Goal: Task Accomplishment & Management: Complete application form

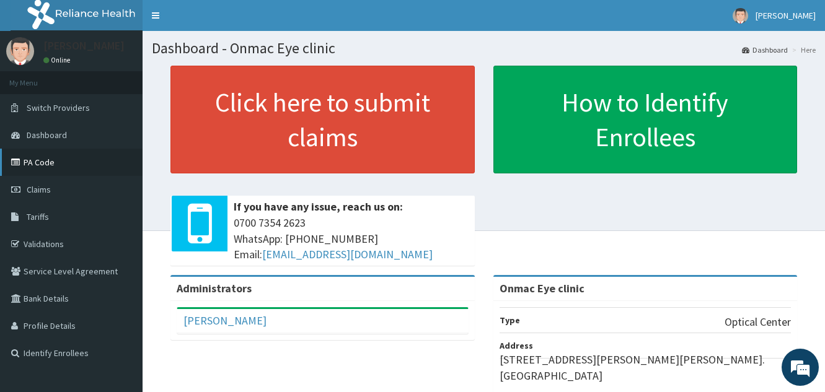
click at [98, 168] on link "PA Code" at bounding box center [71, 162] width 143 height 27
click at [84, 172] on link "PA Code" at bounding box center [71, 162] width 143 height 27
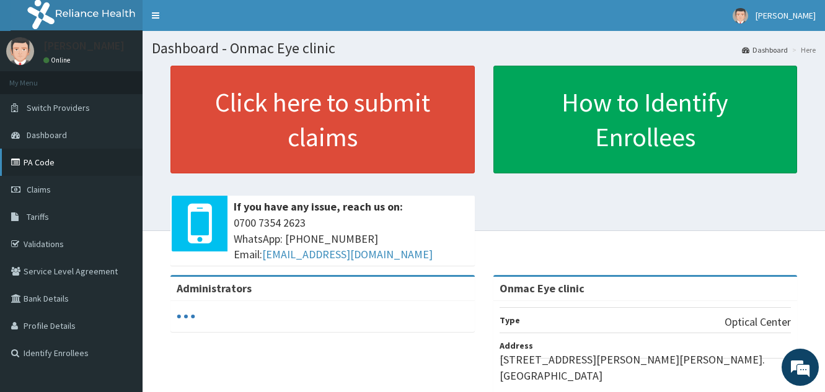
click at [84, 163] on link "PA Code" at bounding box center [71, 162] width 143 height 27
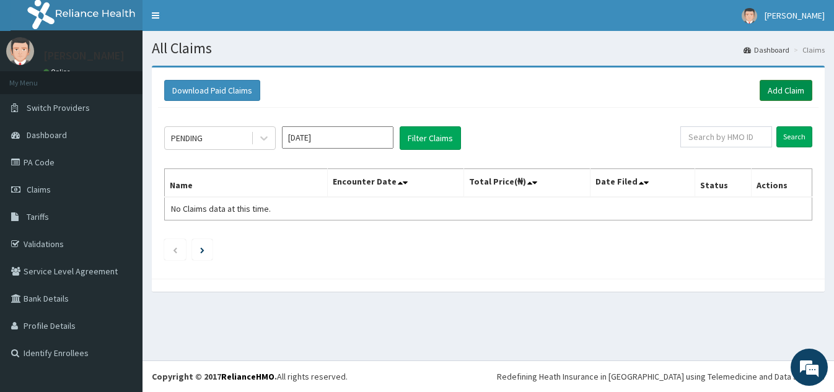
click at [785, 84] on link "Add Claim" at bounding box center [786, 90] width 53 height 21
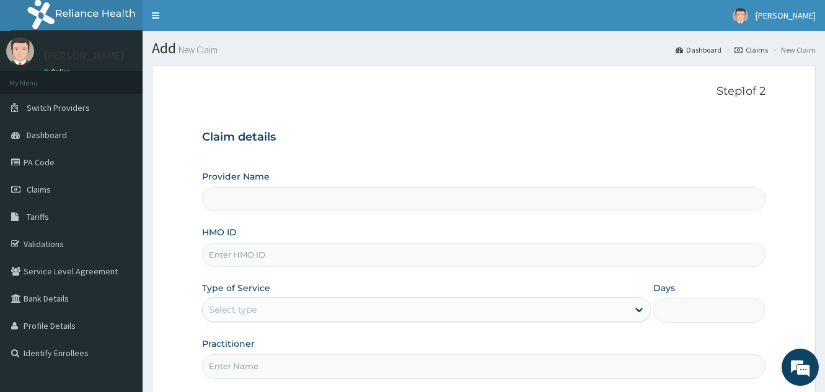
type input "Onmac Eye clinic"
click at [358, 203] on input "Onmac Eye clinic" at bounding box center [483, 199] width 563 height 24
click at [338, 257] on input "HMO ID" at bounding box center [483, 255] width 563 height 24
type input "CMS/10063/A"
click at [369, 308] on div "Select type" at bounding box center [415, 310] width 425 height 20
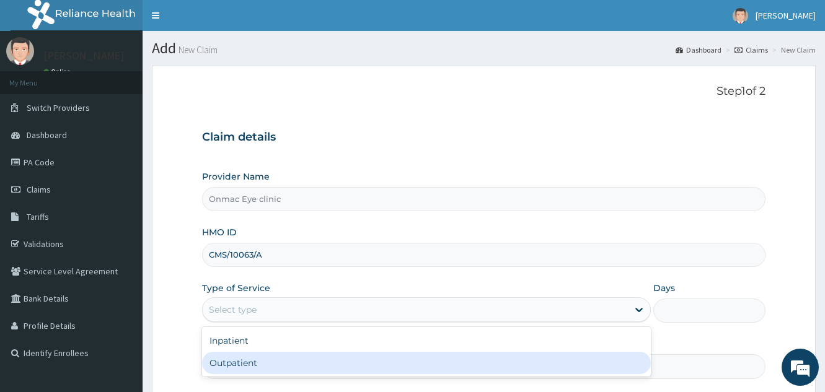
click at [361, 357] on div "Outpatient" at bounding box center [426, 363] width 449 height 22
type input "1"
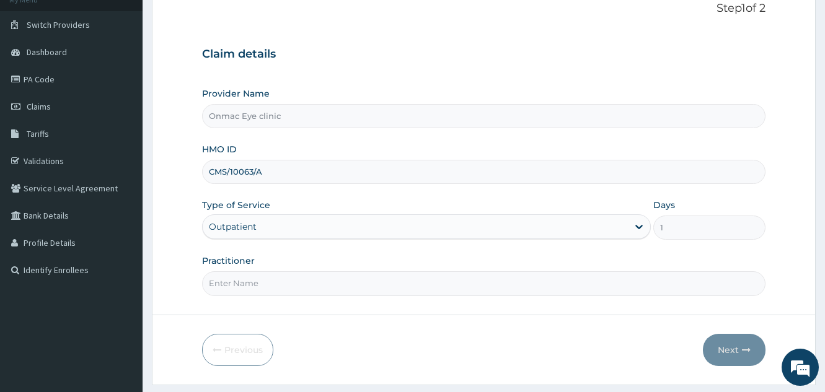
scroll to position [117, 0]
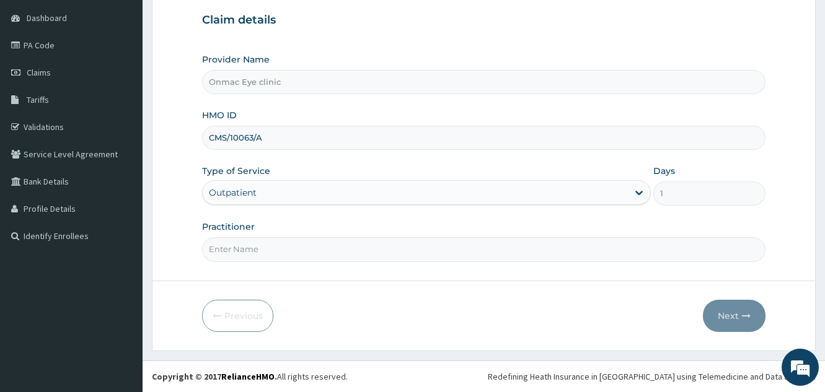
click at [277, 248] on input "Practitioner" at bounding box center [483, 249] width 563 height 24
type input "Dr Kingsley O. Anozie"
click at [744, 317] on icon "button" at bounding box center [746, 316] width 9 height 9
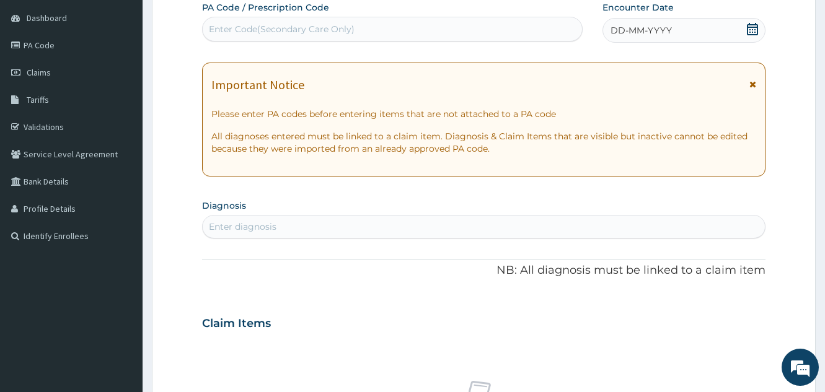
click at [317, 27] on div "Enter Code(Secondary Care Only)" at bounding box center [282, 29] width 146 height 12
paste input "PA/D098A1"
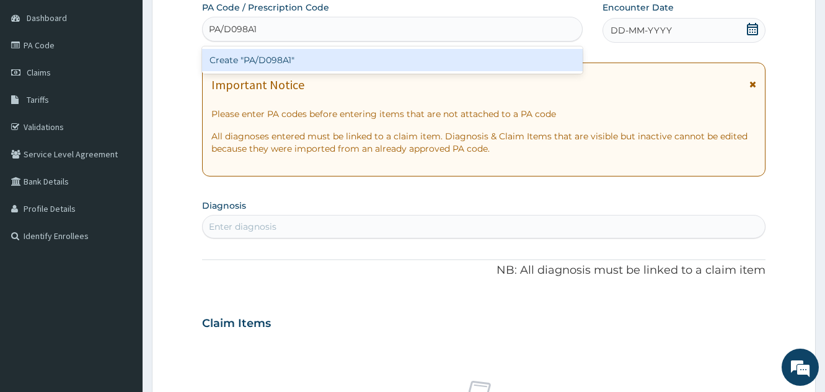
paste input "PA/D098A1"
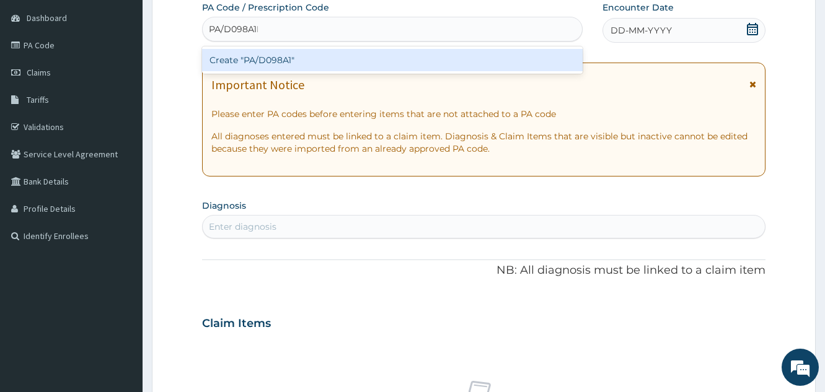
paste input "PA/D098A1"
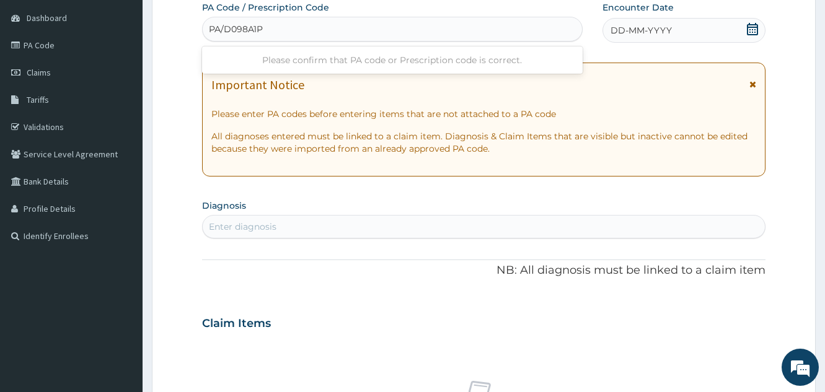
type input "PA/D098A1"
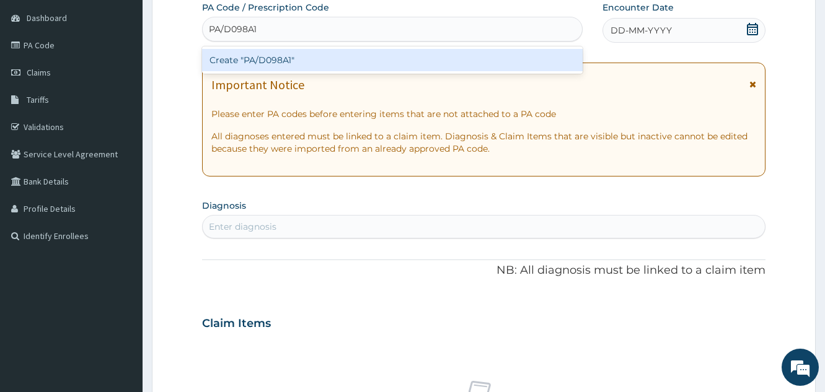
click at [316, 57] on div "Create "PA/D098A1"" at bounding box center [392, 60] width 381 height 22
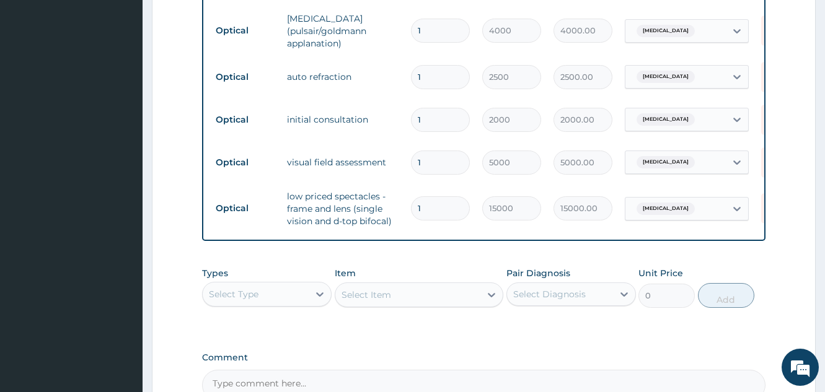
scroll to position [0, 59]
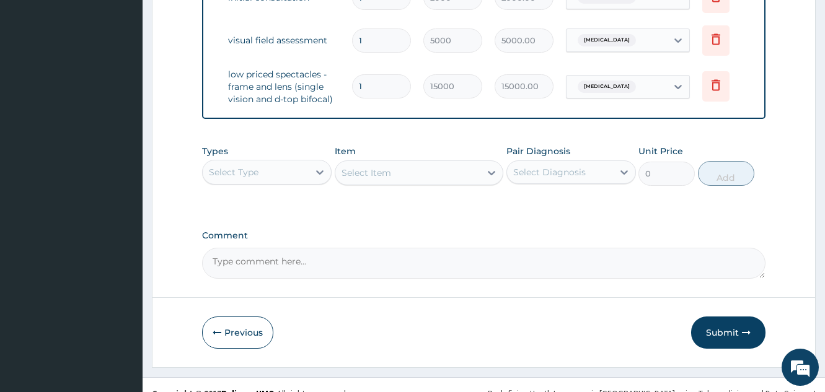
scroll to position [864, 0]
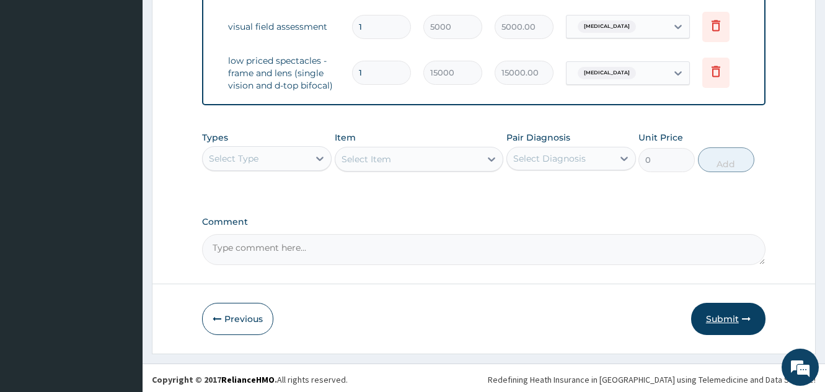
click at [725, 309] on button "Submit" at bounding box center [728, 319] width 74 height 32
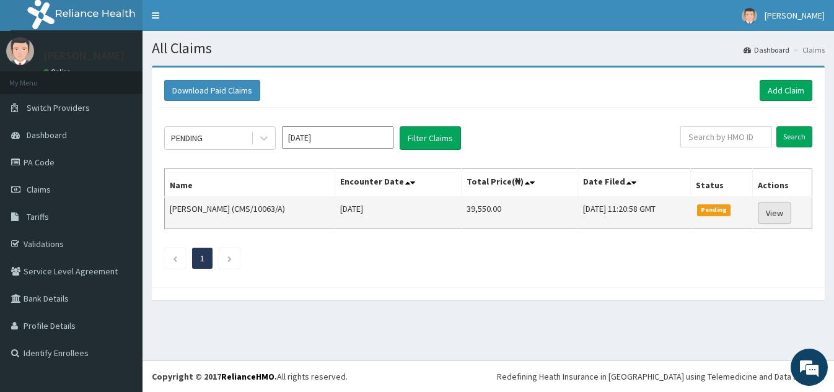
click at [769, 211] on link "View" at bounding box center [774, 213] width 33 height 21
